Goal: Task Accomplishment & Management: Manage account settings

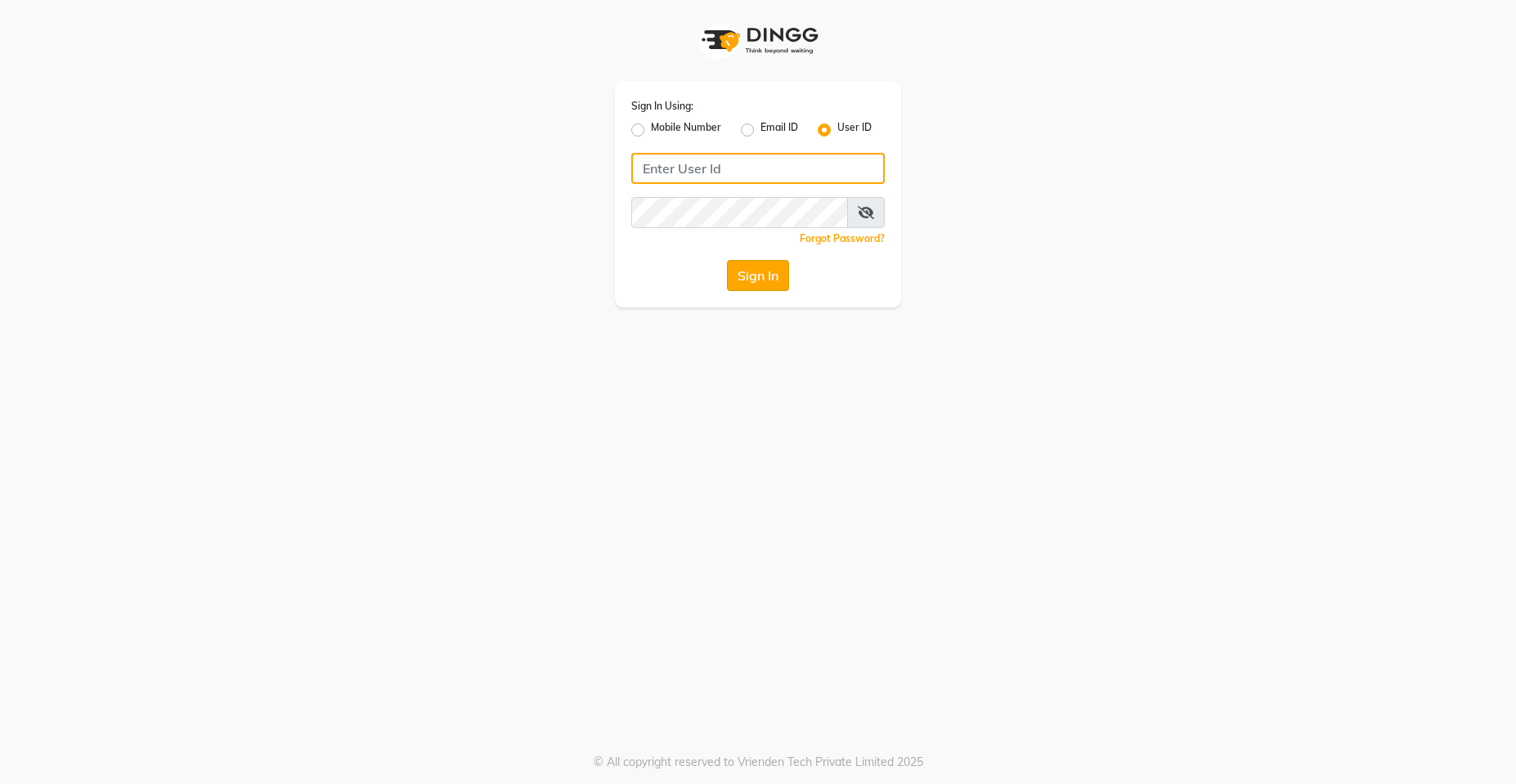
type input "e1781-02"
click at [760, 278] on button "Sign In" at bounding box center [758, 275] width 62 height 31
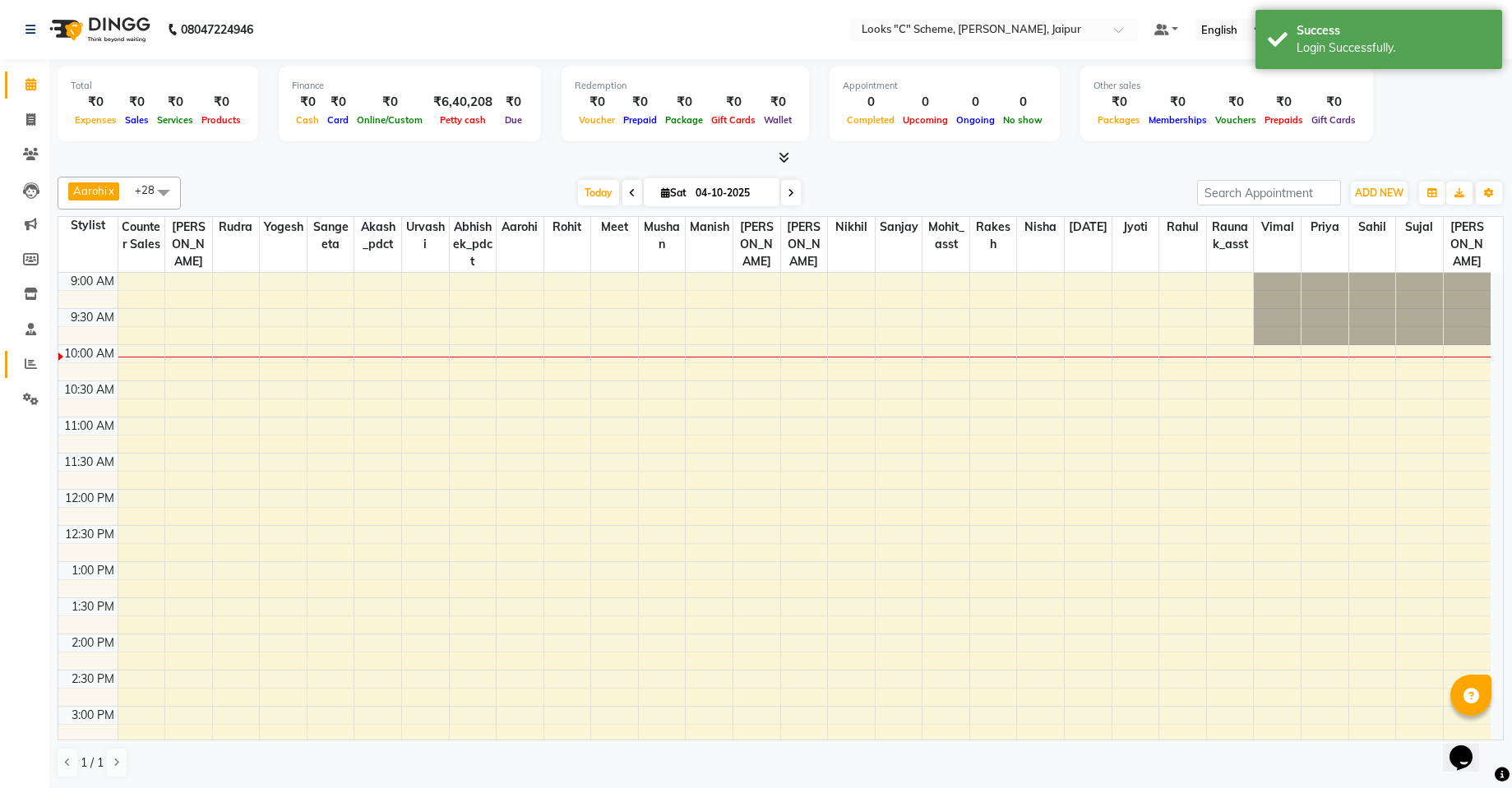
click at [30, 354] on link "Reports" at bounding box center [25, 365] width 39 height 27
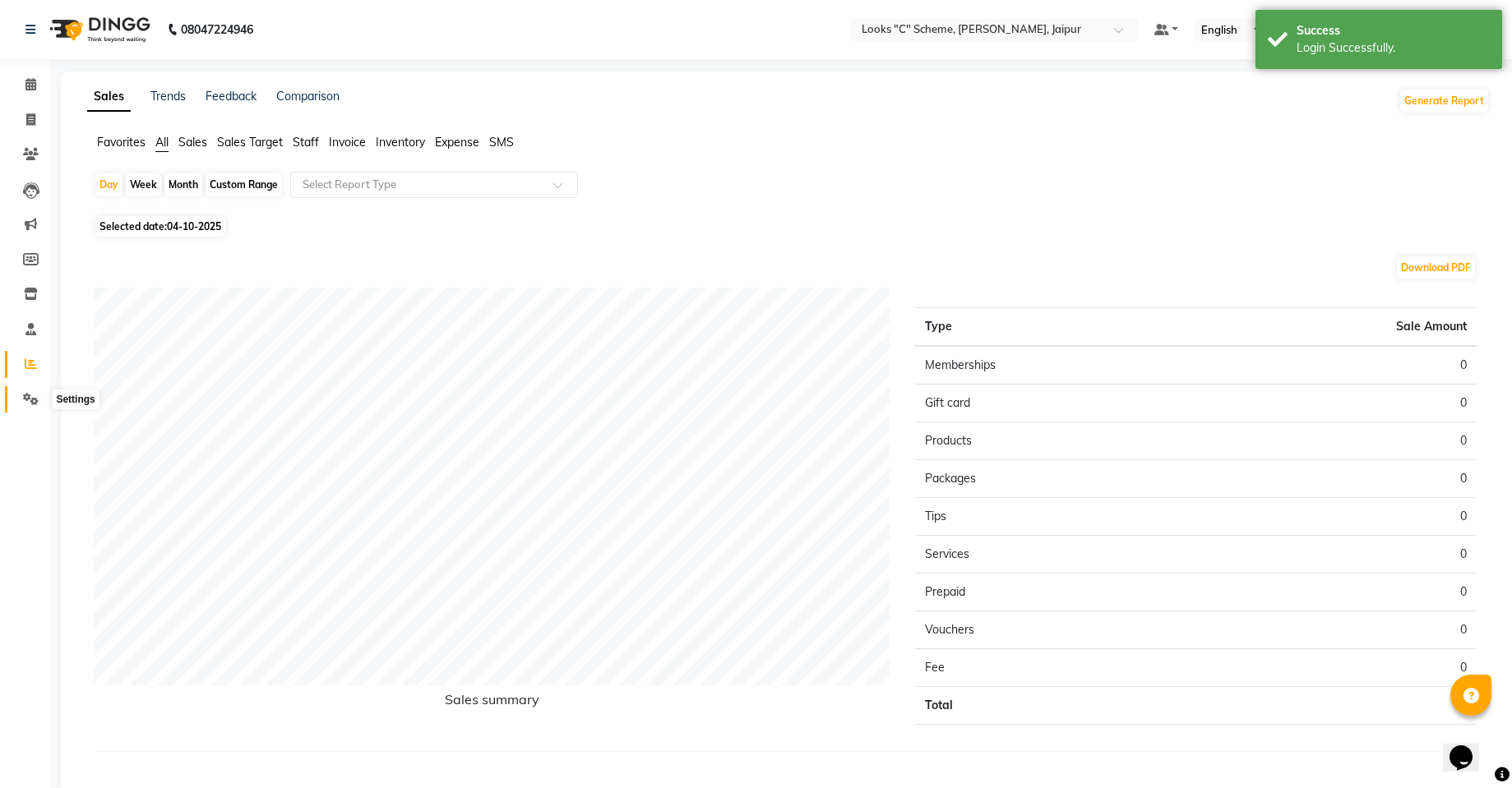
click at [27, 393] on icon at bounding box center [31, 399] width 15 height 12
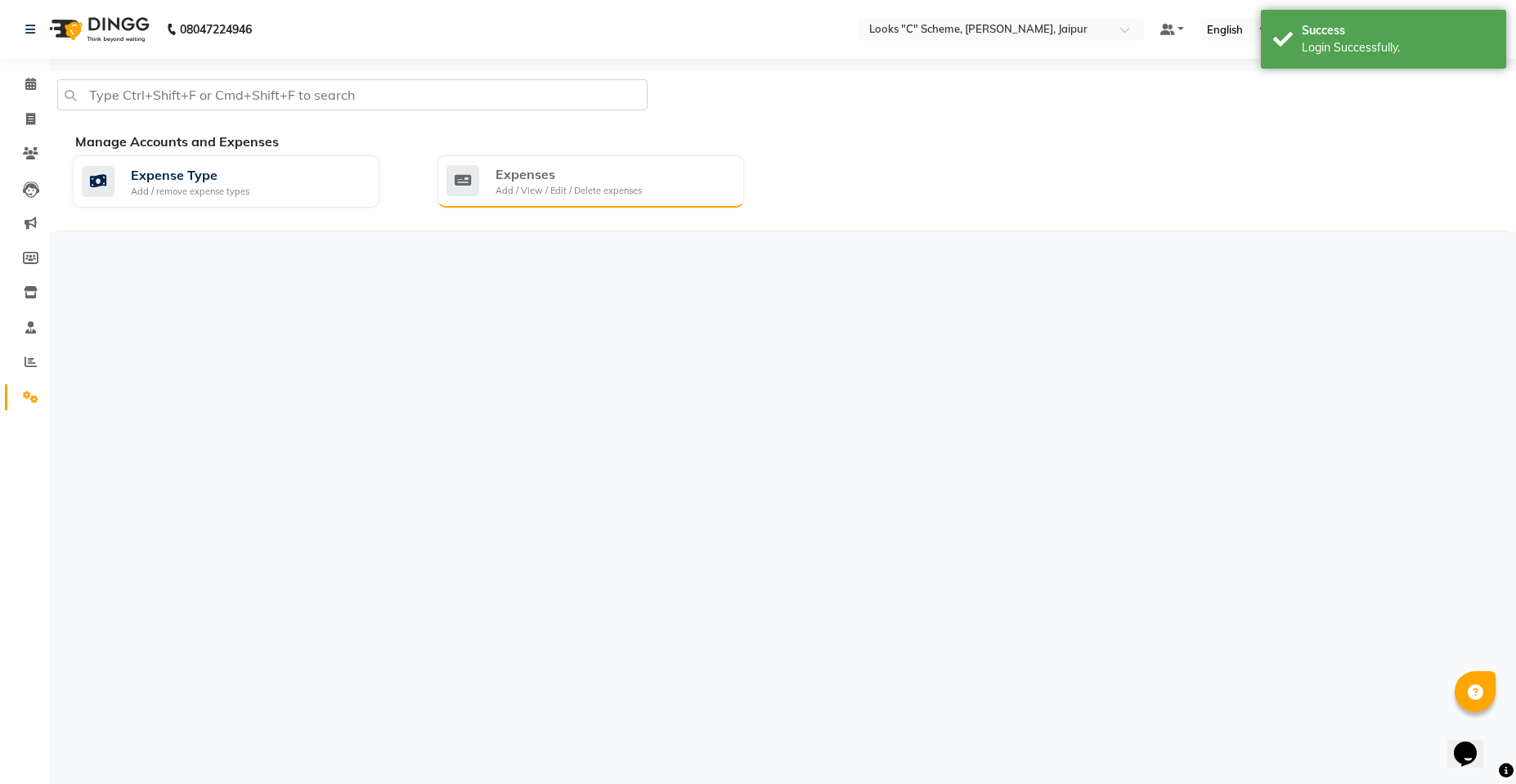
click at [564, 194] on div "Add / View / Edit / Delete expenses" at bounding box center [569, 191] width 147 height 14
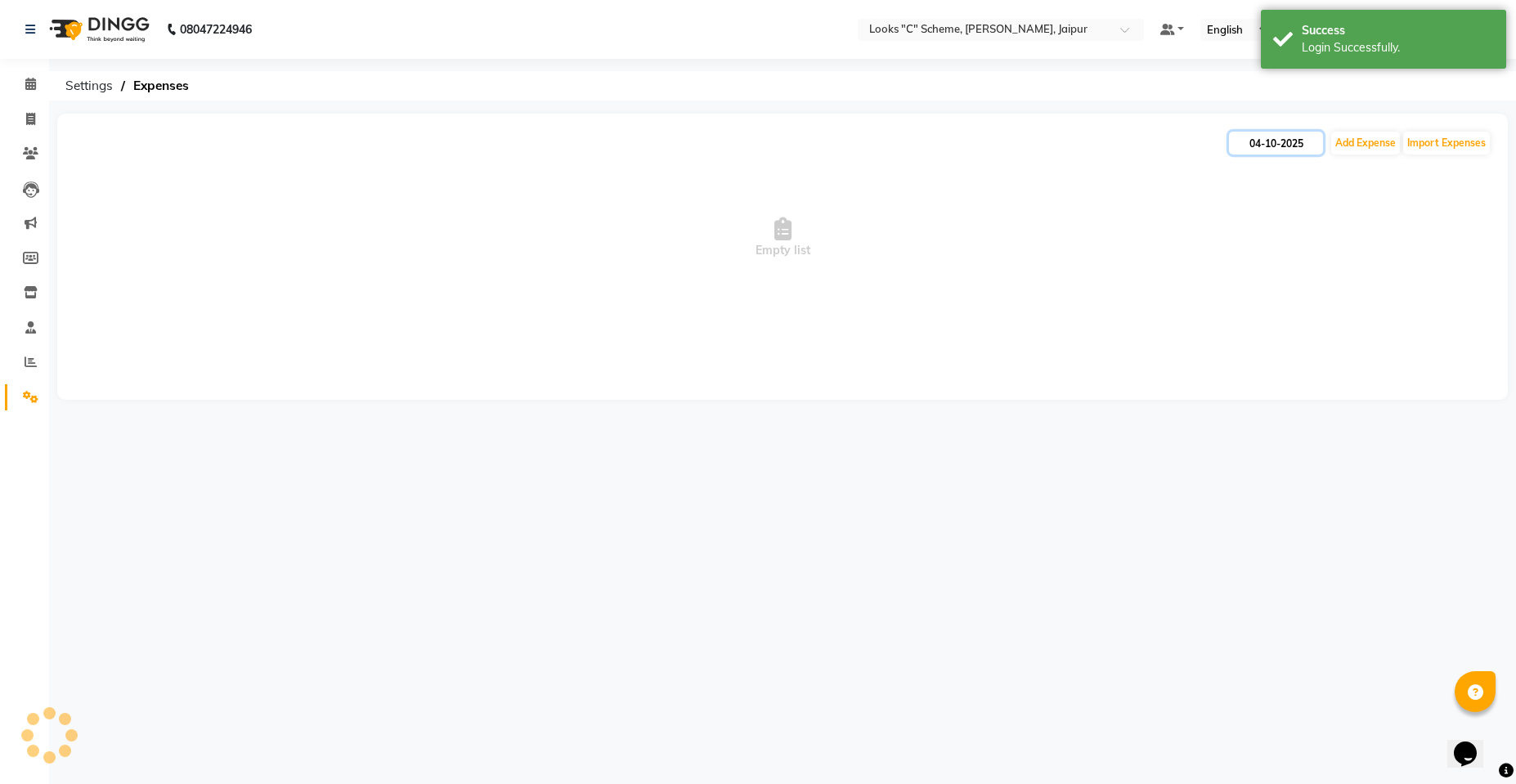
click at [1288, 145] on input "04-10-2025" at bounding box center [1276, 143] width 94 height 23
select select "10"
select select "2025"
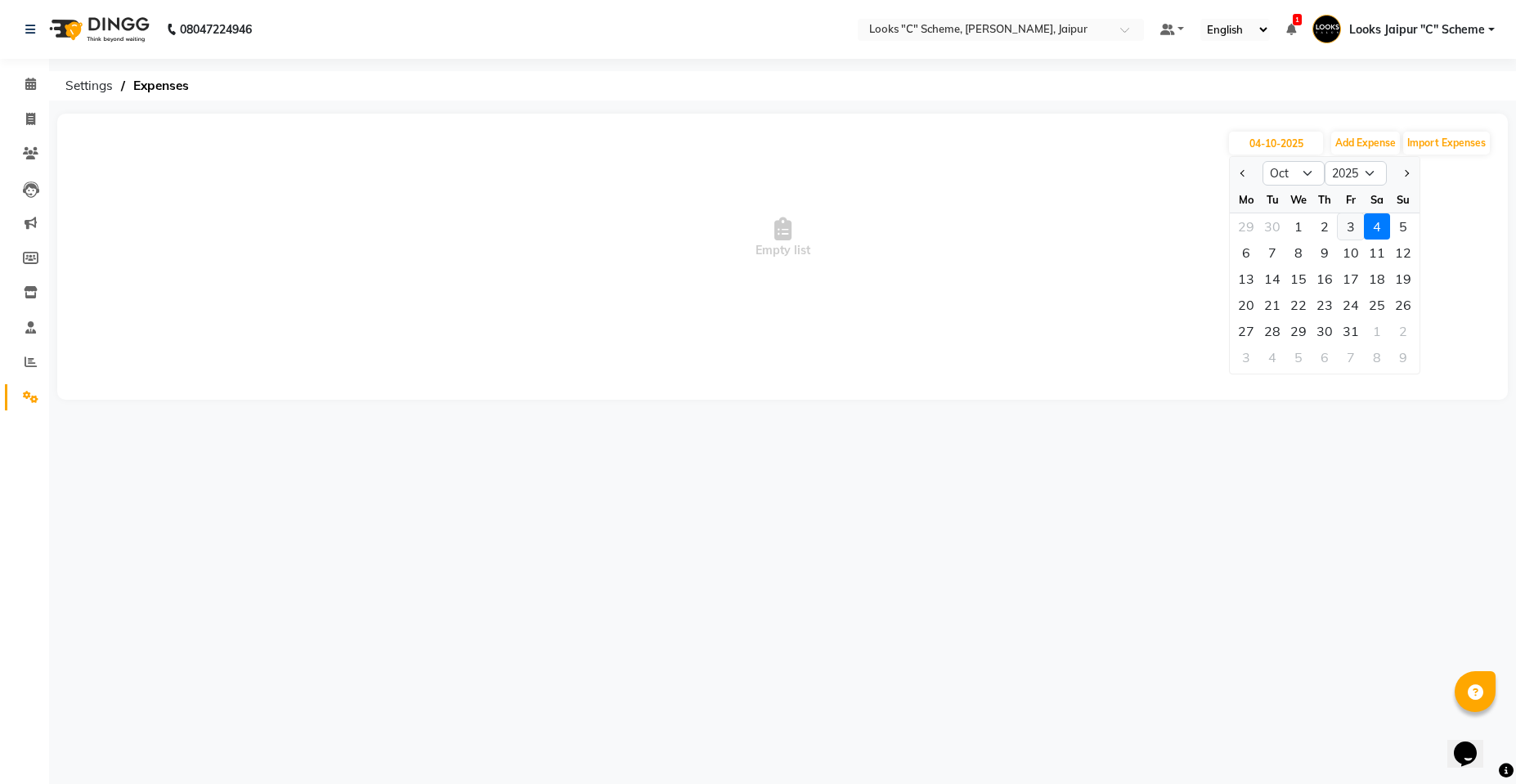
click at [1353, 218] on div "3" at bounding box center [1351, 226] width 26 height 26
type input "03-10-2025"
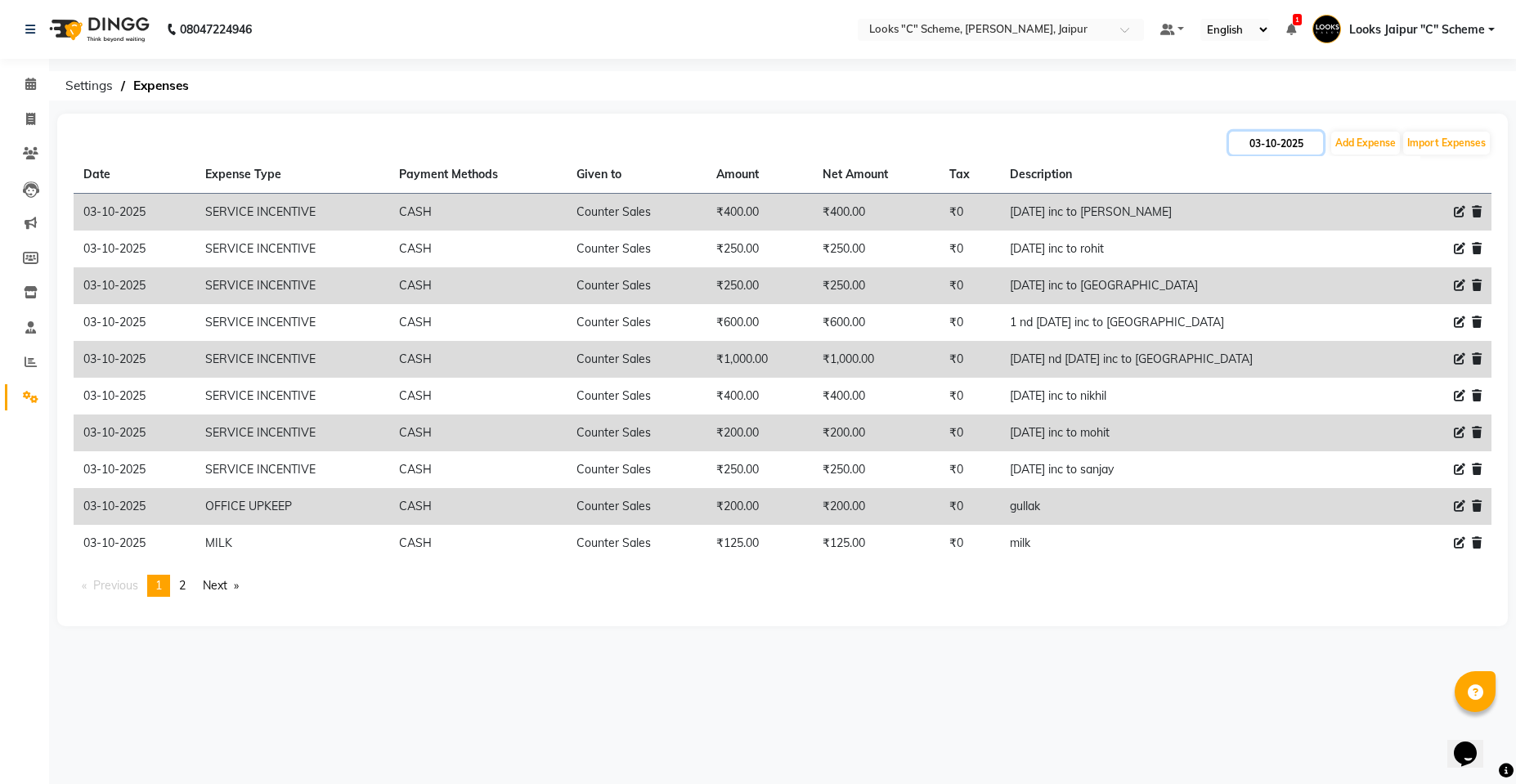
click at [1290, 151] on input "03-10-2025" at bounding box center [1276, 143] width 94 height 23
select select "10"
select select "2025"
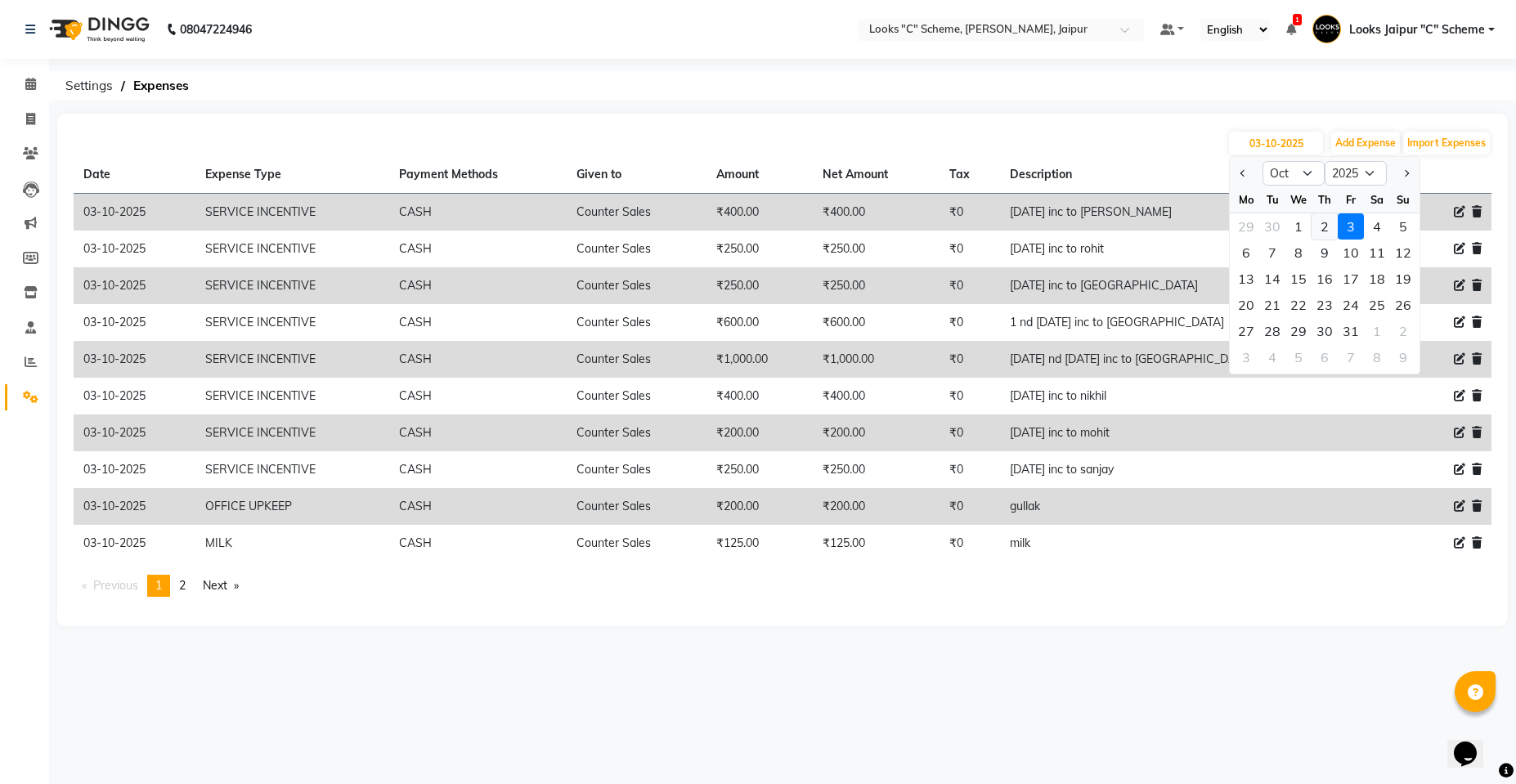
click at [1326, 221] on div "2" at bounding box center [1324, 226] width 26 height 26
type input "02-10-2025"
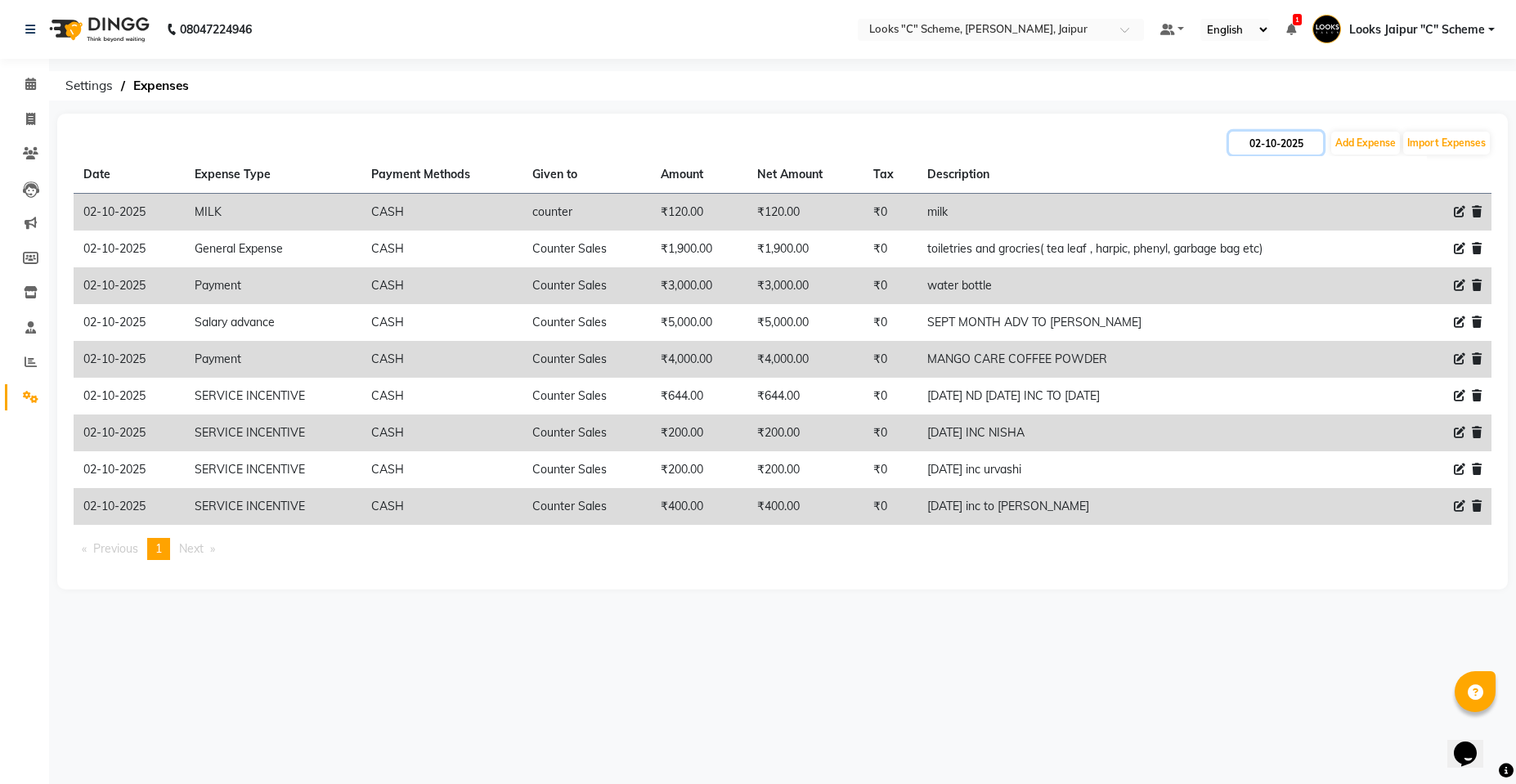
click at [1280, 143] on input "02-10-2025" at bounding box center [1276, 143] width 94 height 23
select select "10"
select select "2025"
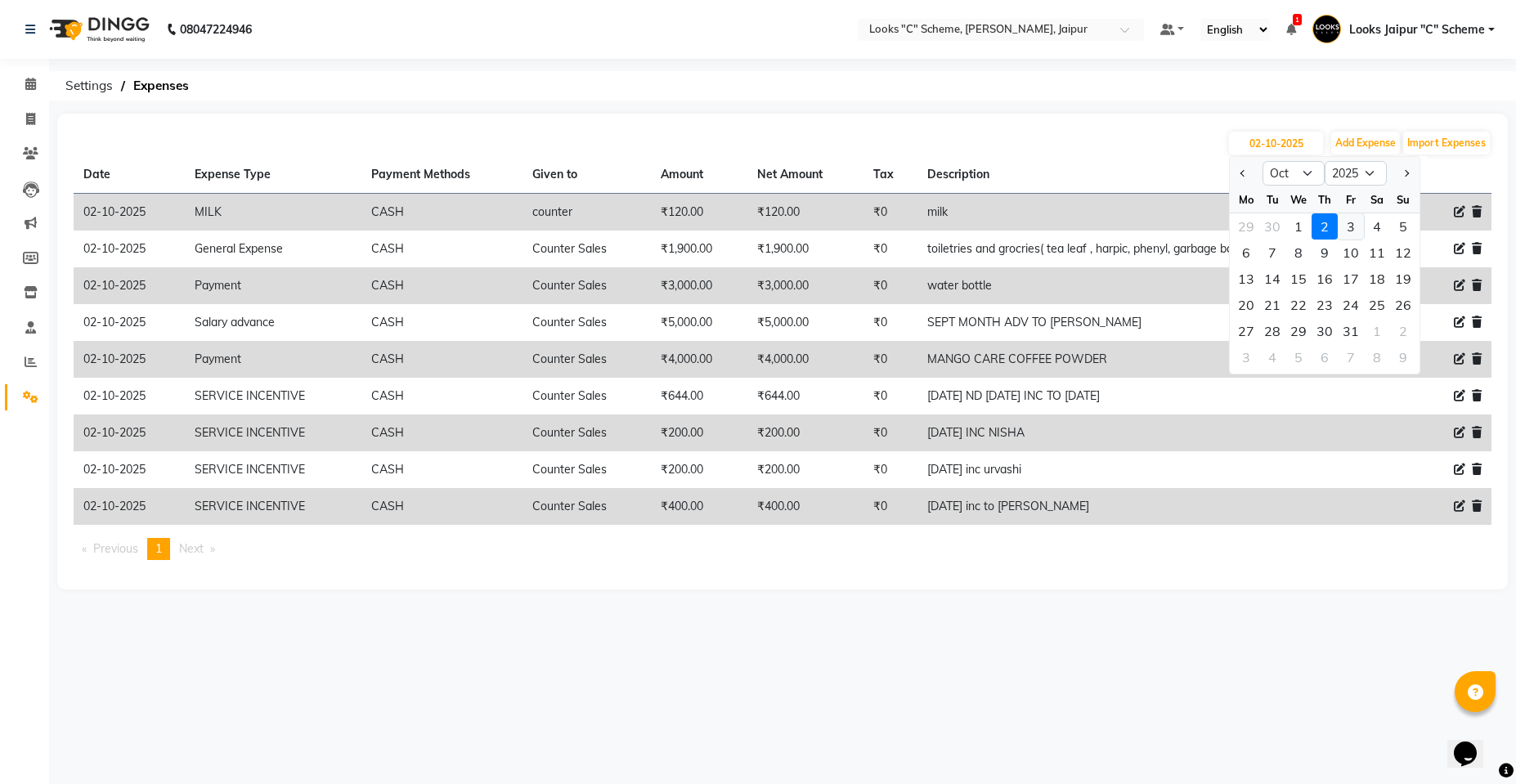
click at [1355, 228] on div "3" at bounding box center [1351, 226] width 26 height 26
type input "03-10-2025"
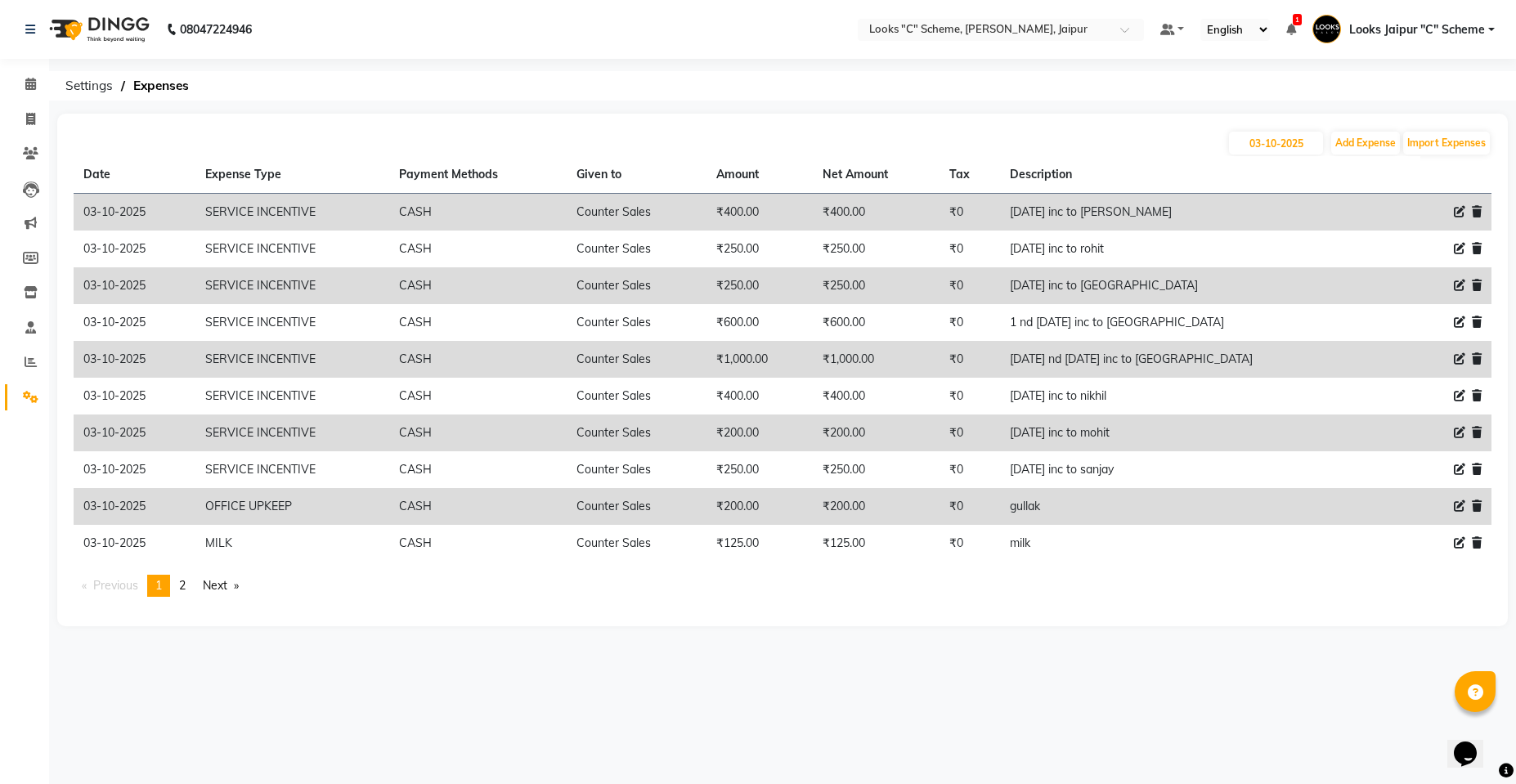
click at [1062, 683] on div "08047224946 Select Location × Looks "C" Scheme, Jaipur, Jaipur Default Panel My…" at bounding box center [758, 392] width 1516 height 784
click at [174, 587] on link "page 2" at bounding box center [182, 586] width 23 height 22
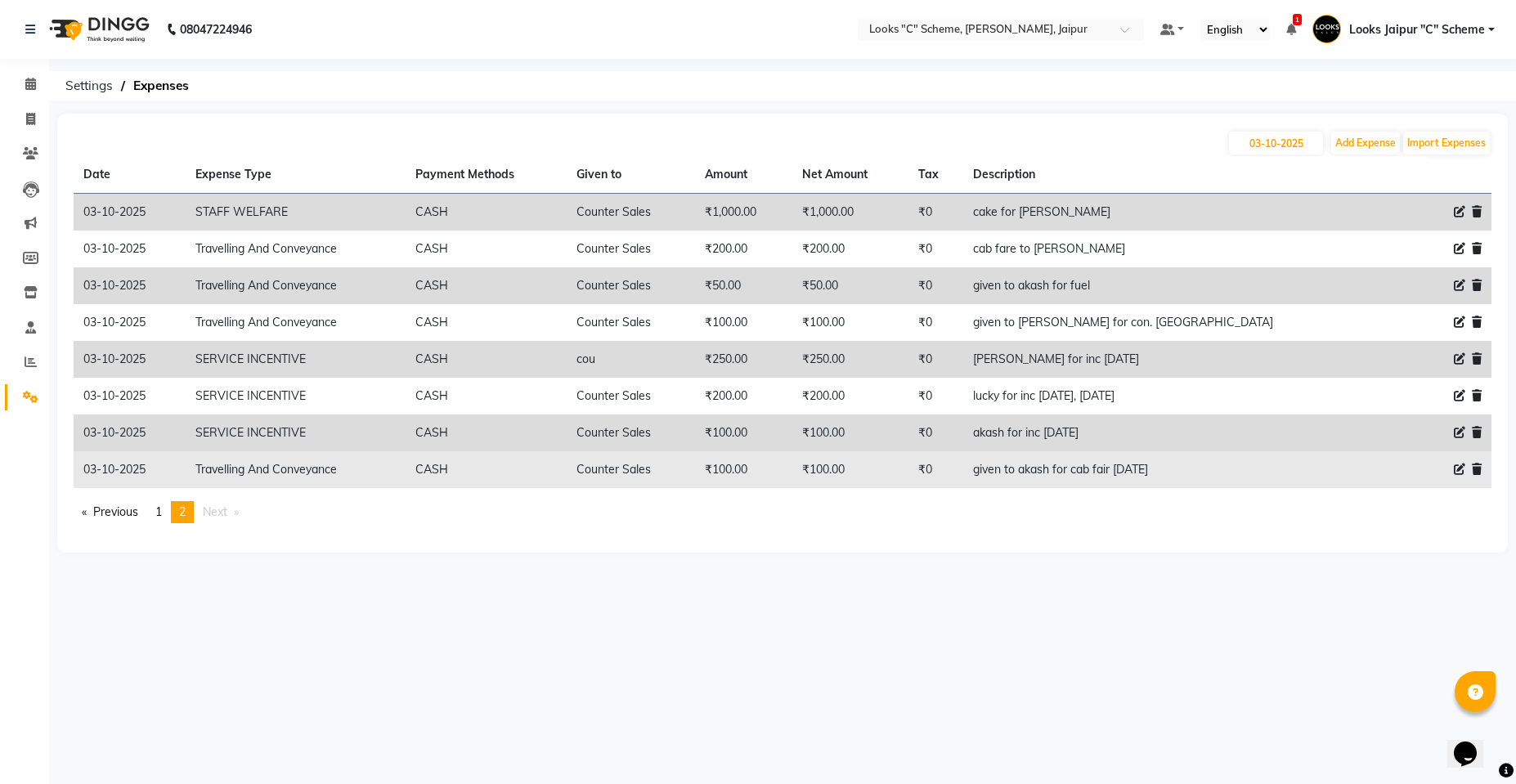
click at [1456, 467] on icon at bounding box center [1459, 469] width 11 height 11
select select "5134"
select select "1"
select select "3120"
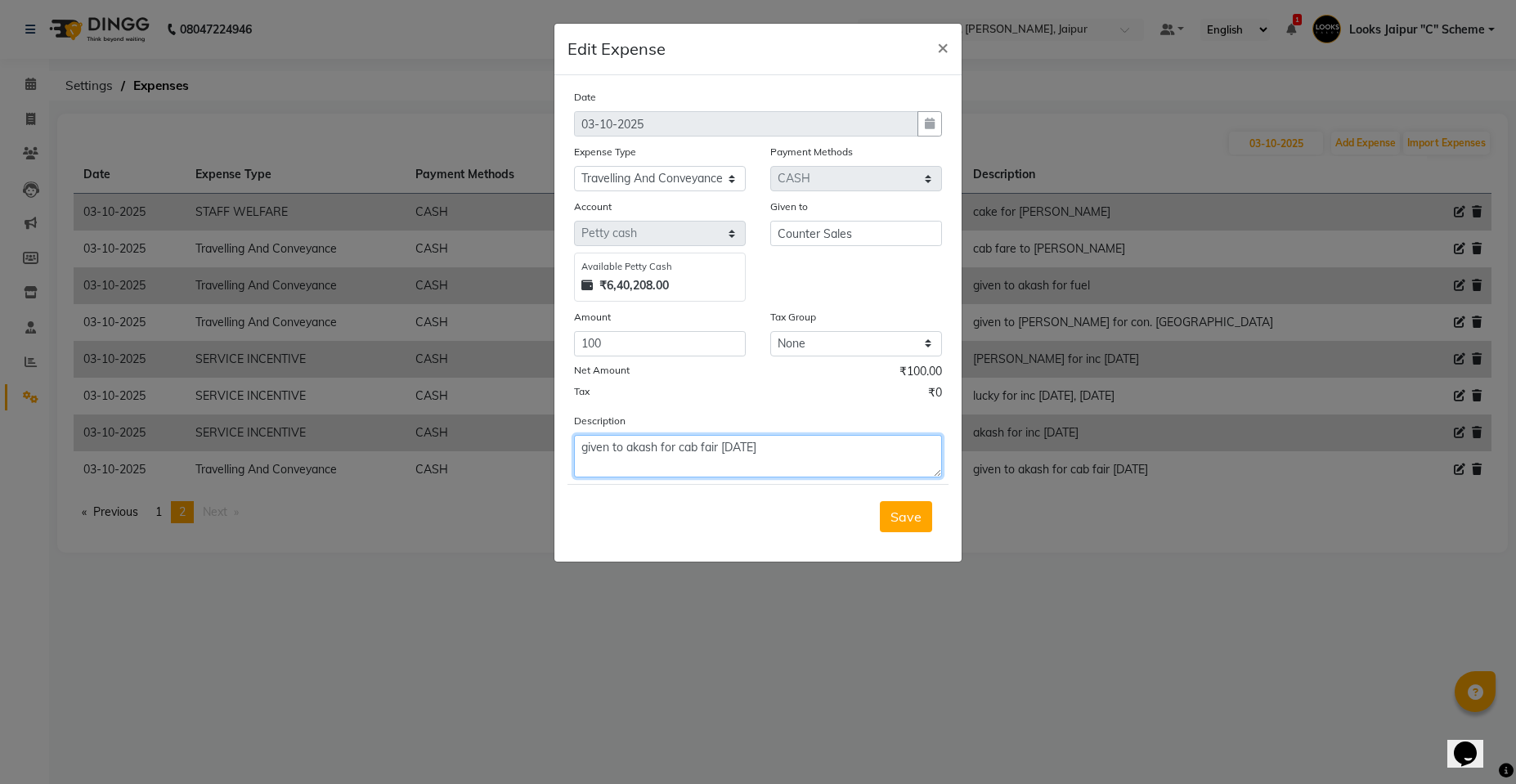
click at [660, 445] on textarea "given to akash for cab fair [DATE]" at bounding box center [758, 457] width 368 height 43
click at [675, 445] on textarea "given to akash for cab fair [DATE]" at bounding box center [758, 457] width 368 height 43
type textarea "given to akash OUTDOOR cab fair [DATE]"
click at [891, 511] on button "Save" at bounding box center [906, 516] width 52 height 31
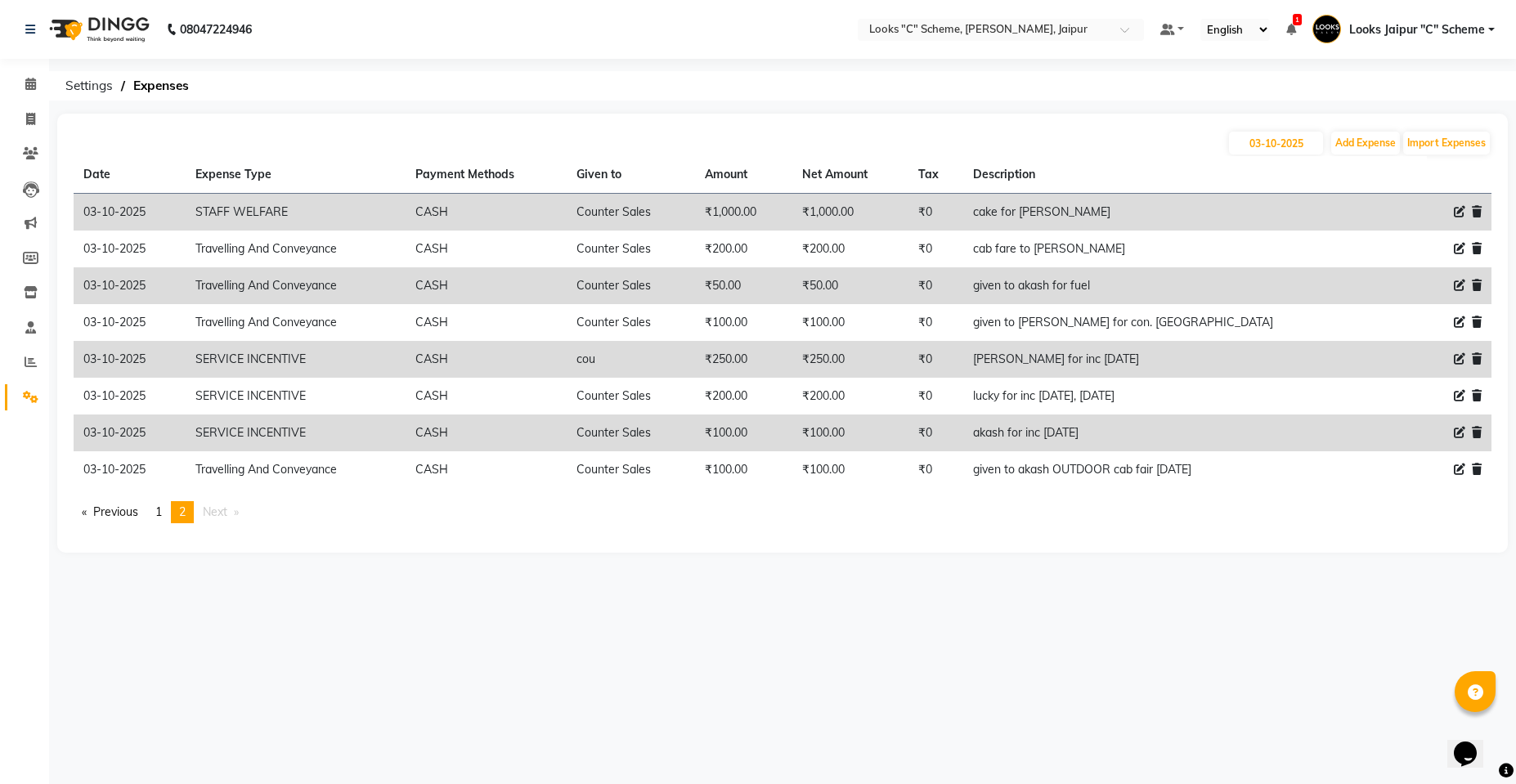
click at [1264, 493] on div "Date Expense Type Payment Methods Given to Amount Net Amount Tax Description [D…" at bounding box center [782, 346] width 1418 height 380
click at [24, 362] on span at bounding box center [31, 363] width 29 height 19
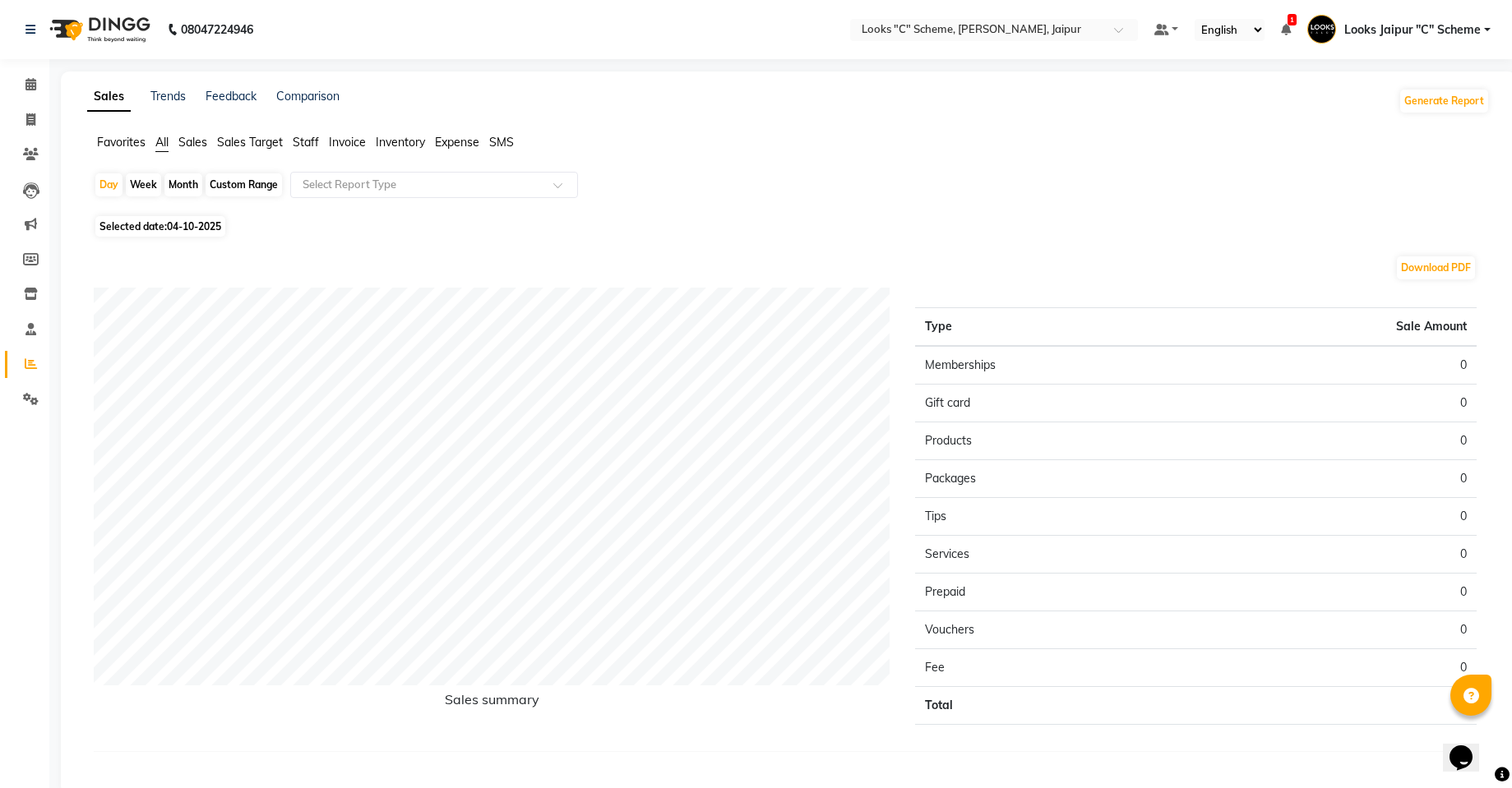
click at [309, 142] on span "Staff" at bounding box center [306, 141] width 27 height 15
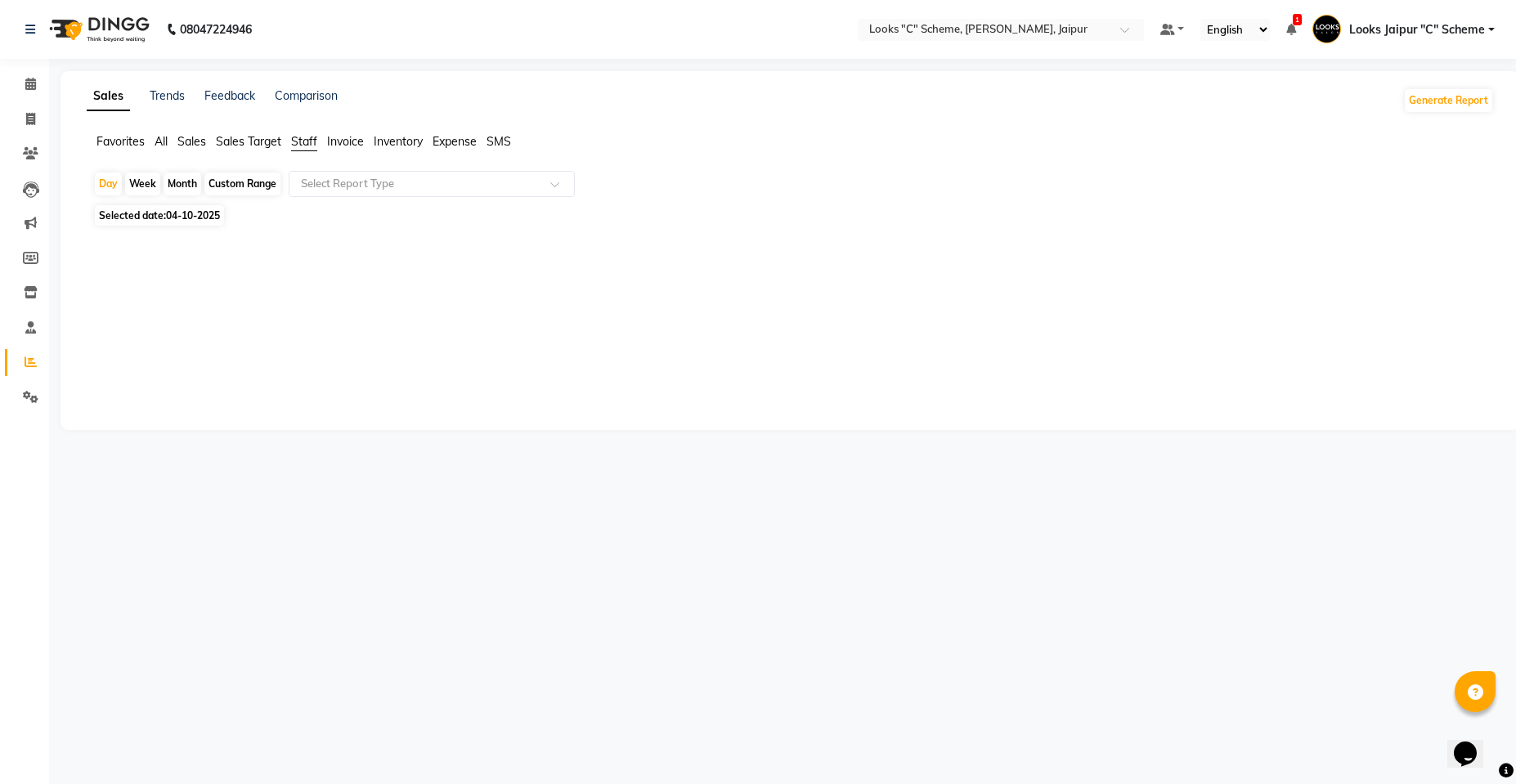
click at [191, 221] on span "04-10-2025" at bounding box center [193, 216] width 54 height 12
select select "10"
select select "2025"
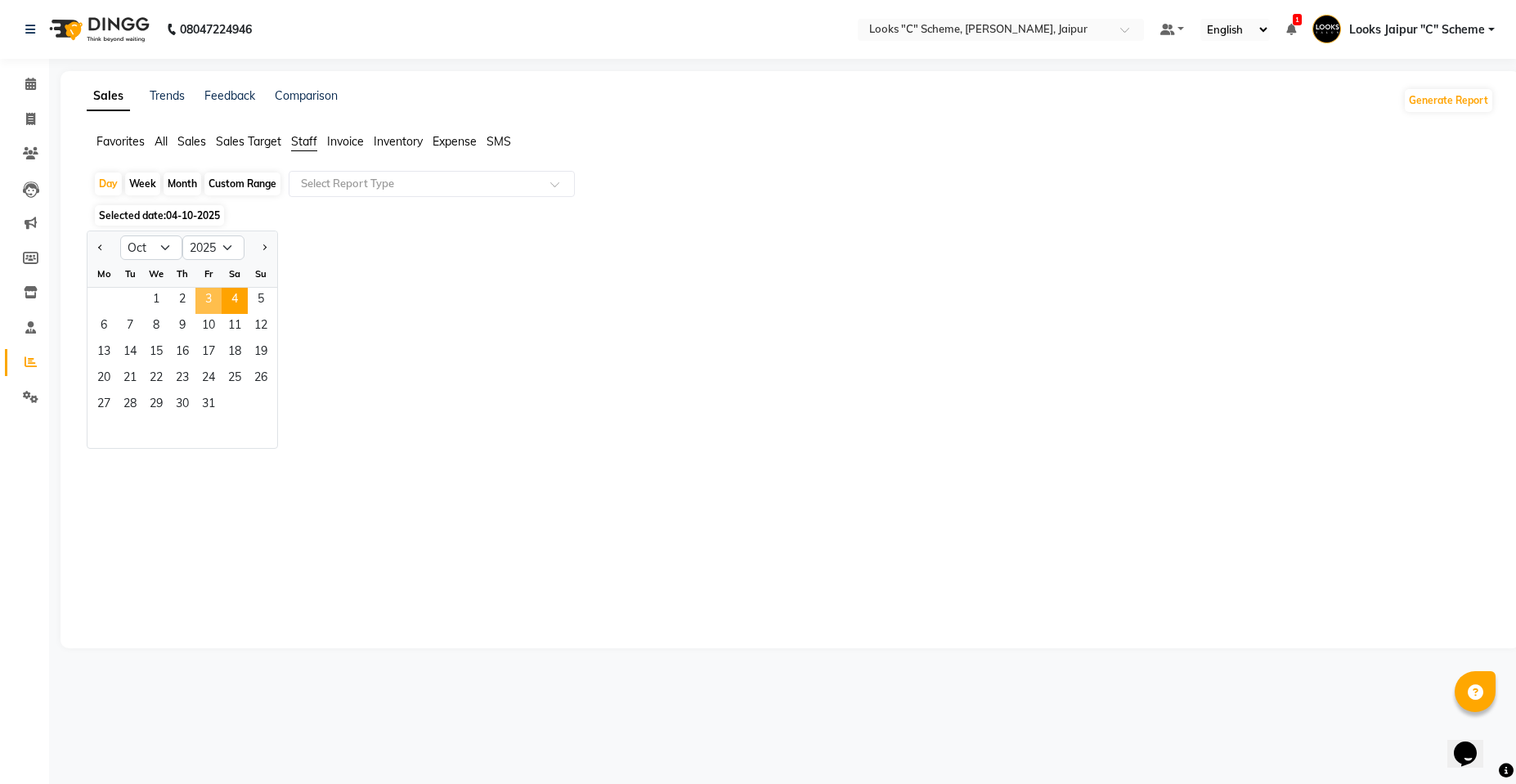
click at [218, 299] on span "3" at bounding box center [208, 301] width 26 height 26
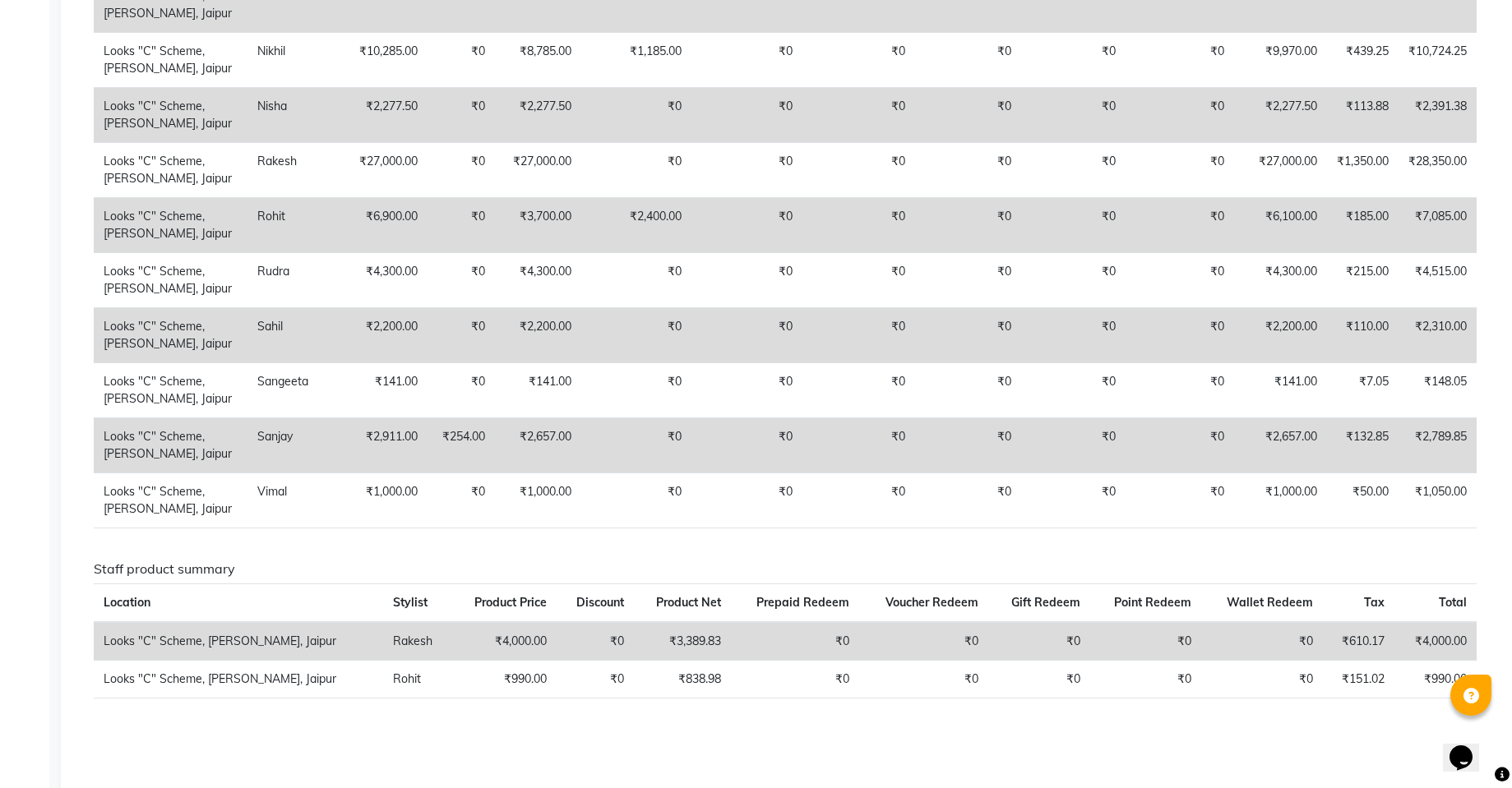
scroll to position [1170, 0]
